Goal: Task Accomplishment & Management: Manage account settings

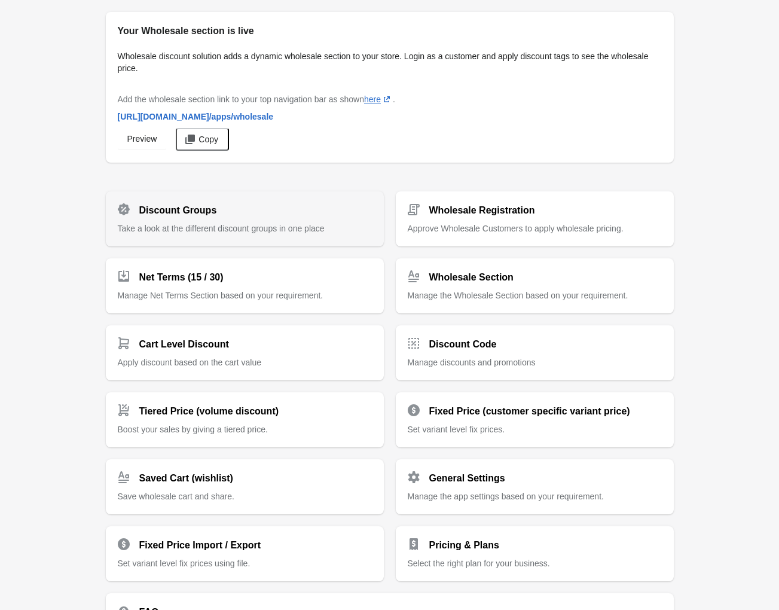
click at [204, 222] on p "Take a look at the different discount groups in one place" at bounding box center [245, 228] width 254 height 12
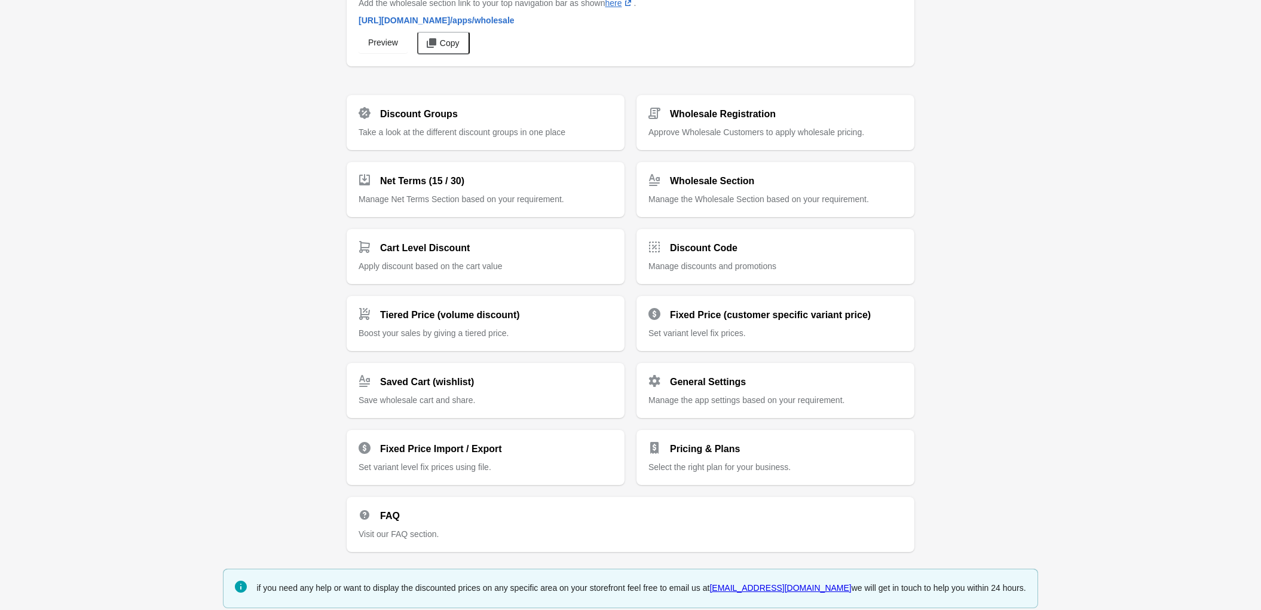
scroll to position [104, 0]
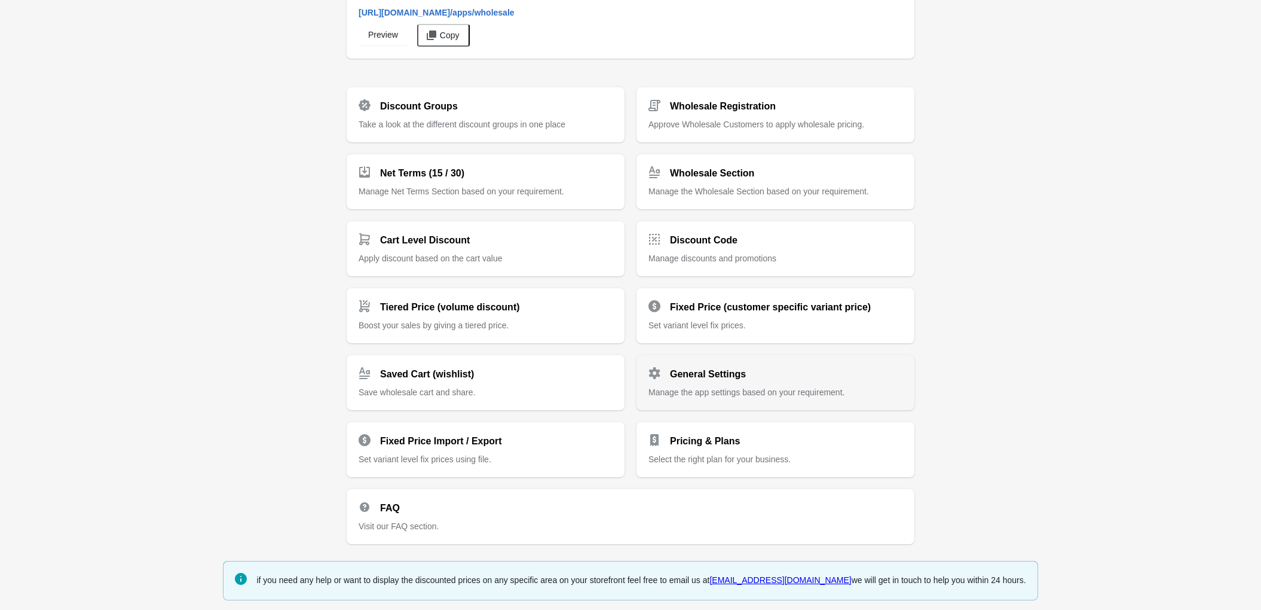
click at [695, 381] on div "General Settings Manage the app settings based on your requirement." at bounding box center [775, 377] width 254 height 41
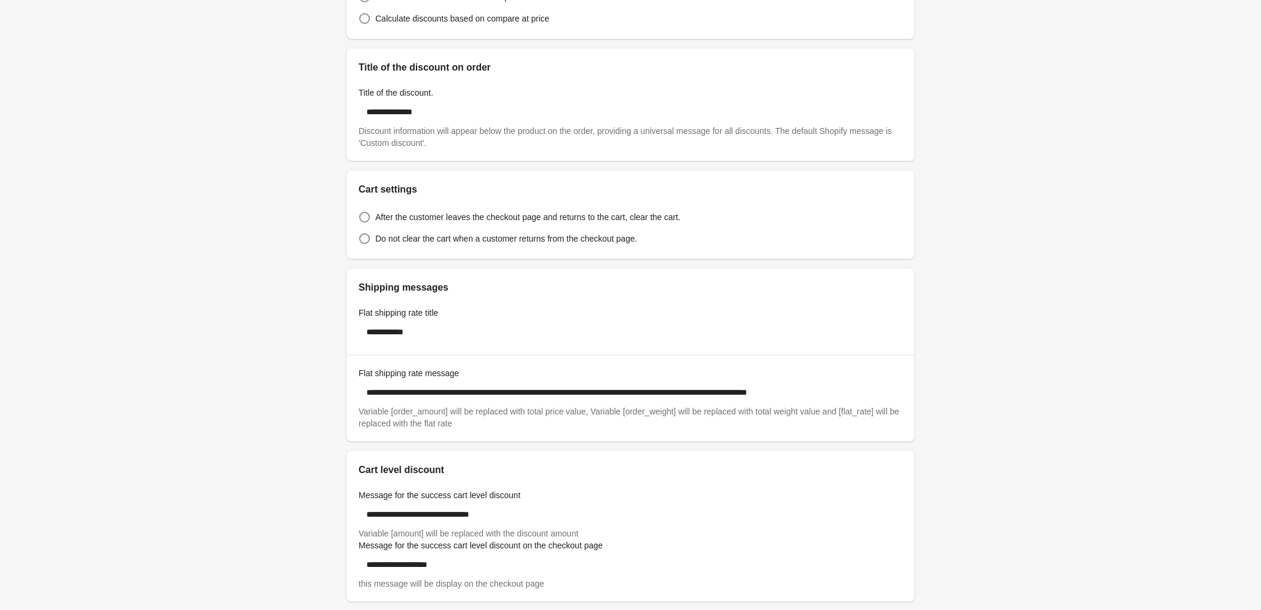
scroll to position [460, 0]
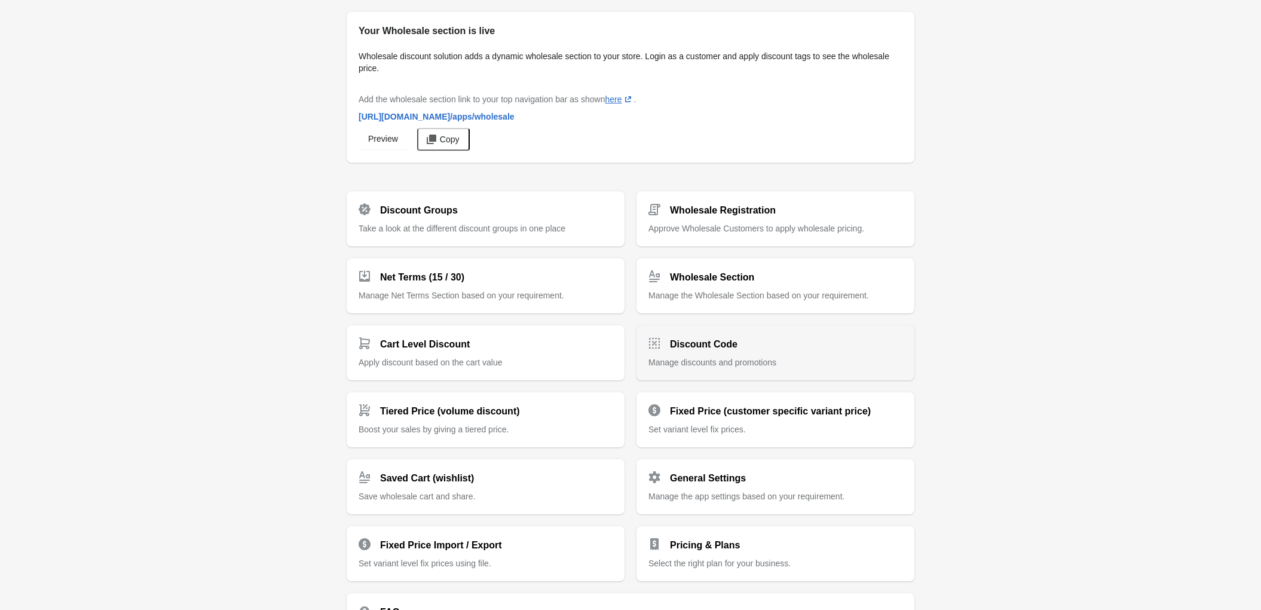
click at [685, 338] on h2 "Discount Code" at bounding box center [704, 344] width 68 height 14
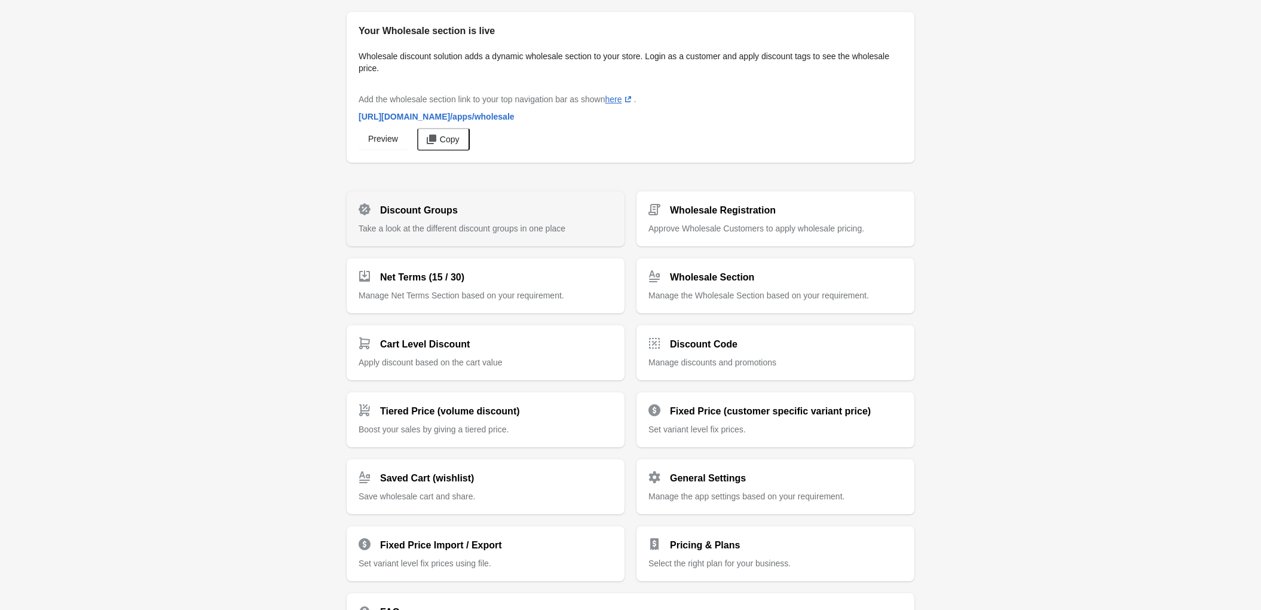
click at [435, 223] on span "Take a look at the different discount groups in one place" at bounding box center [462, 228] width 207 height 10
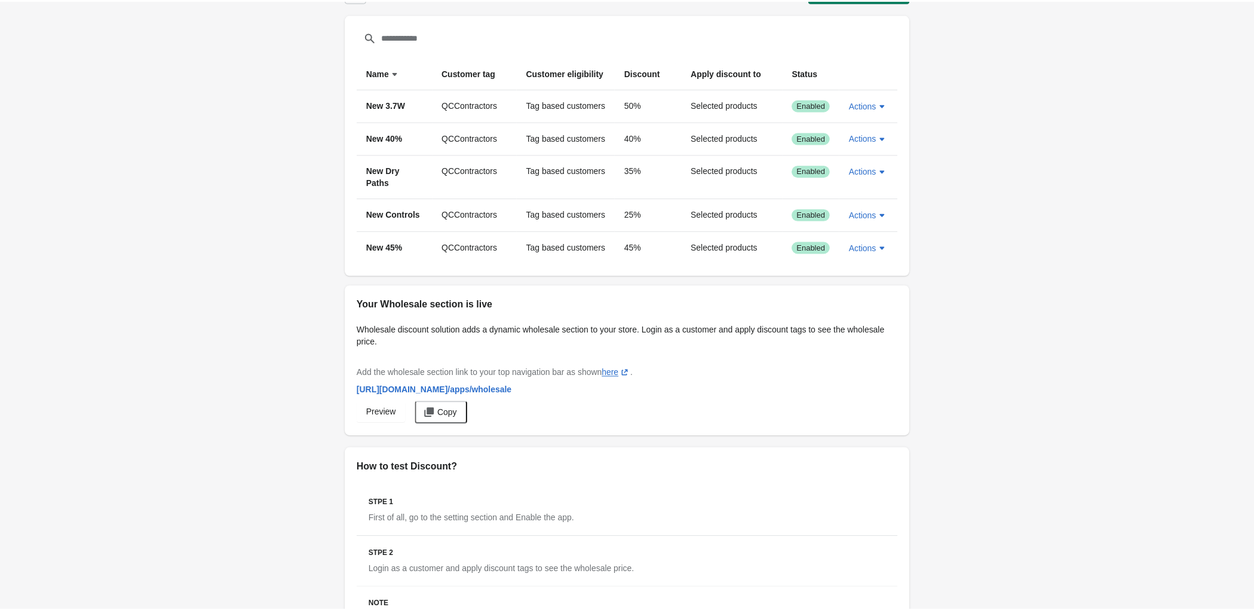
scroll to position [39, 0]
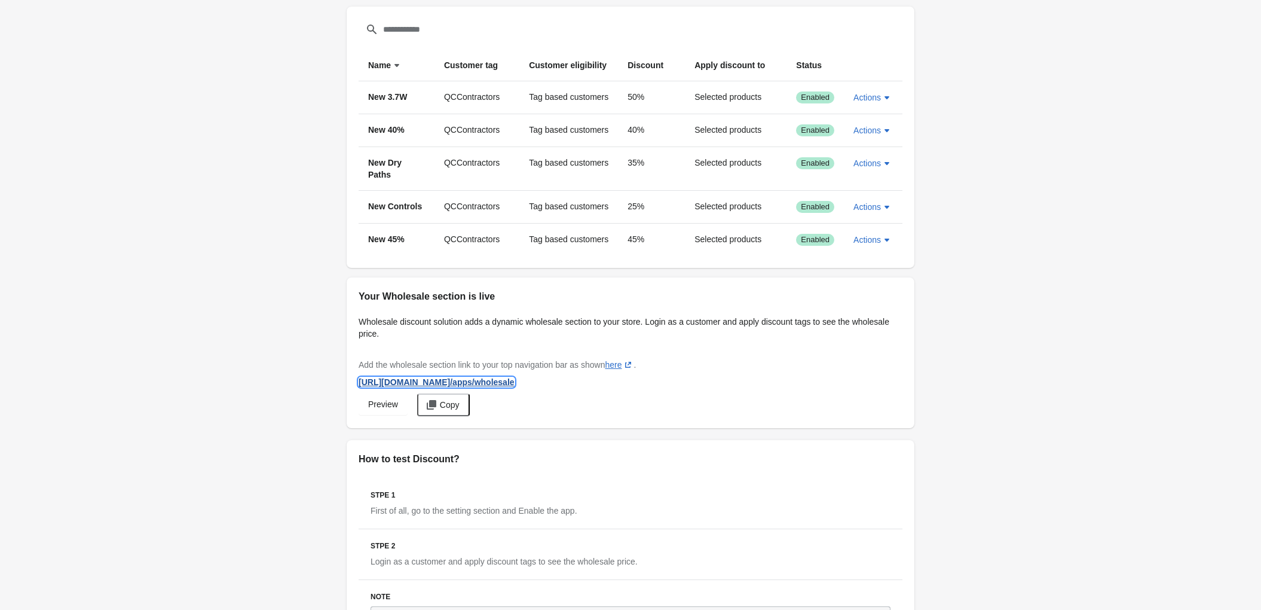
click at [503, 387] on span "[URL][DOMAIN_NAME] /apps/wholesale" at bounding box center [437, 382] width 156 height 10
